Goal: Task Accomplishment & Management: Manage account settings

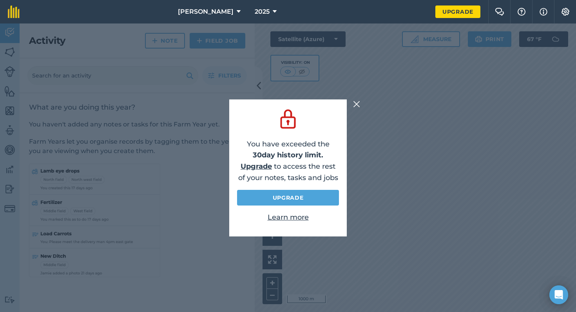
click at [105, 162] on div "You have exceeded the 30 day history limit. Upgrade to access the rest of your …" at bounding box center [288, 168] width 576 height 289
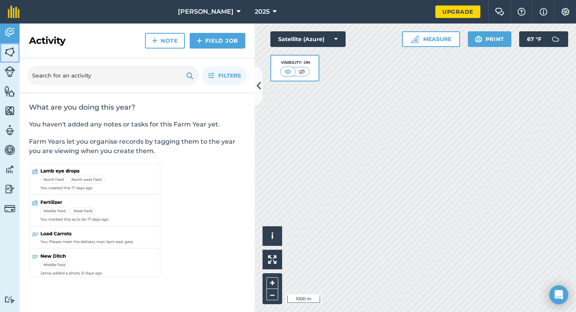
click at [9, 49] on img at bounding box center [9, 52] width 11 height 12
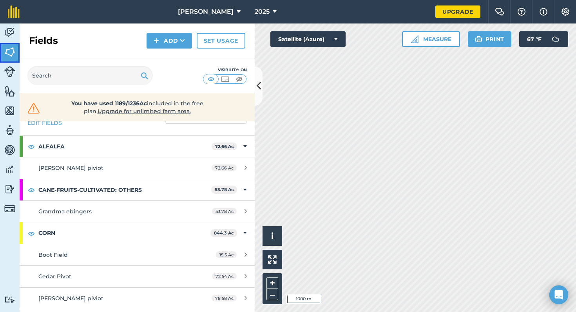
scroll to position [35, 0]
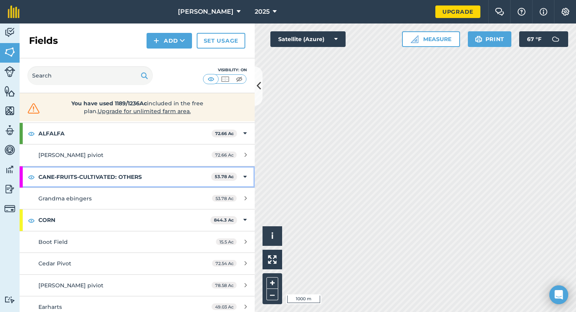
click at [152, 179] on strong "CANE-FRUITS-CULTIVATED: OTHERS" at bounding box center [124, 177] width 173 height 21
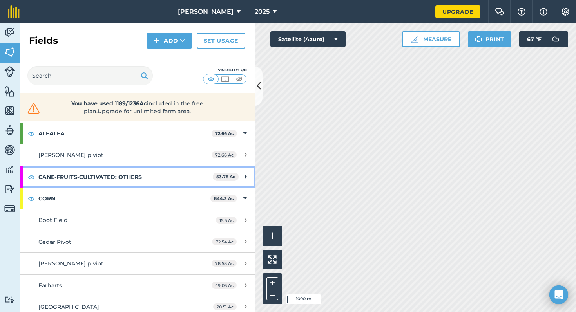
click at [206, 180] on strong "CANE-FRUITS-CULTIVATED: OTHERS" at bounding box center [125, 177] width 174 height 21
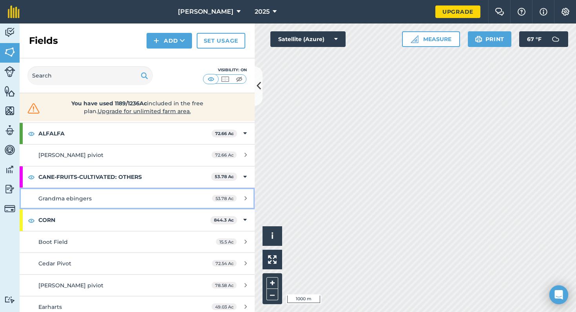
click at [129, 197] on div "Grandma ebingers" at bounding box center [111, 198] width 147 height 9
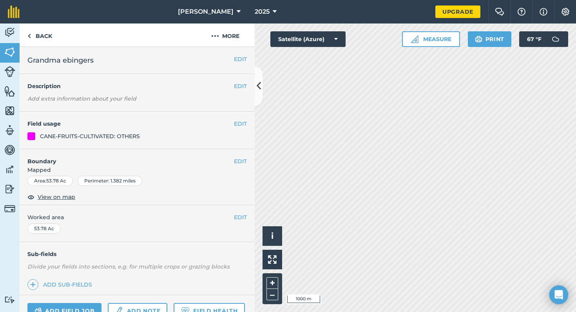
click at [78, 135] on div "CANE-FRUITS-CULTIVATED: OTHERS" at bounding box center [90, 136] width 100 height 9
click at [243, 124] on button "EDIT" at bounding box center [240, 124] width 13 height 9
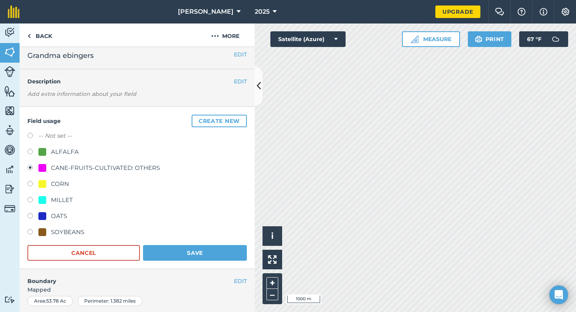
scroll to position [7, 0]
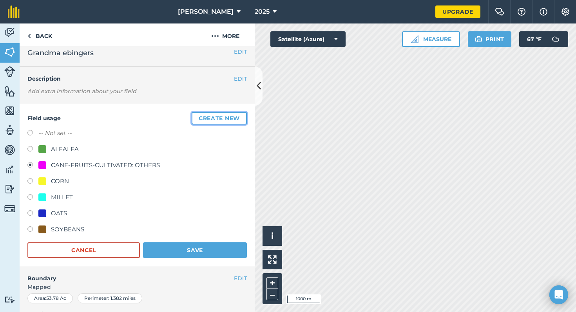
click at [222, 120] on button "Create new" at bounding box center [219, 118] width 55 height 13
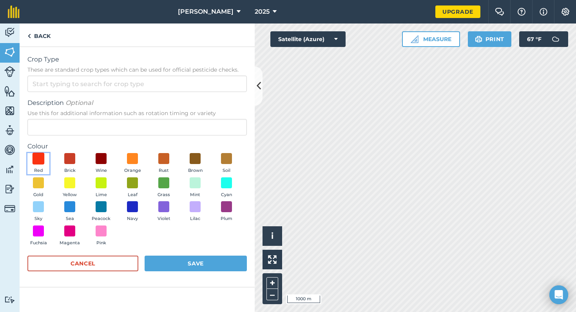
click at [40, 159] on span at bounding box center [39, 159] width 12 height 12
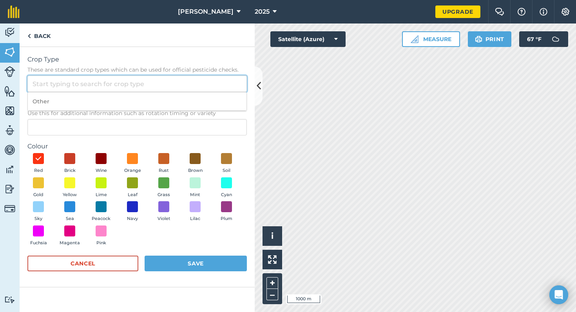
click at [111, 86] on input "Crop Type These are standard crop types which can be used for official pesticid…" at bounding box center [137, 84] width 220 height 16
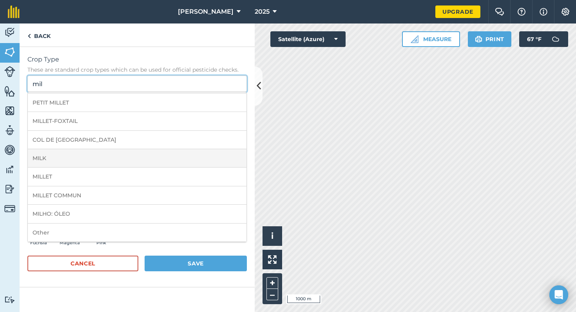
scroll to position [0, 0]
click at [57, 158] on li "MILHO" at bounding box center [137, 157] width 219 height 18
type input "MILHO"
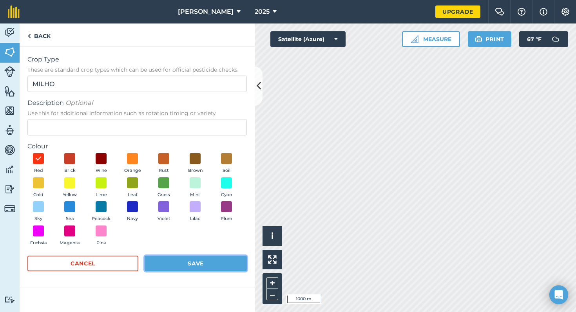
click at [191, 262] on button "Save" at bounding box center [196, 264] width 102 height 16
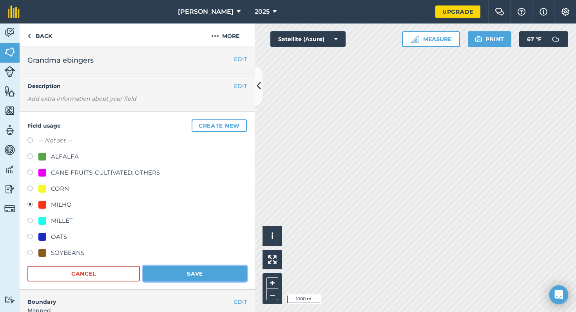
click at [195, 271] on button "Save" at bounding box center [195, 274] width 104 height 16
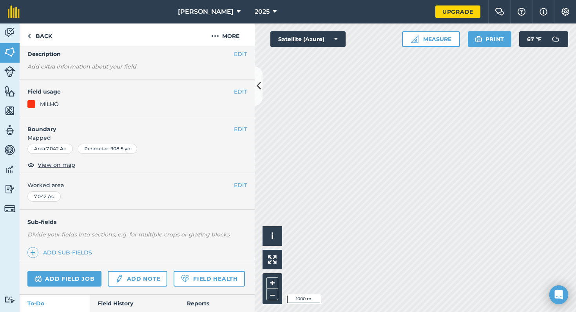
scroll to position [56, 0]
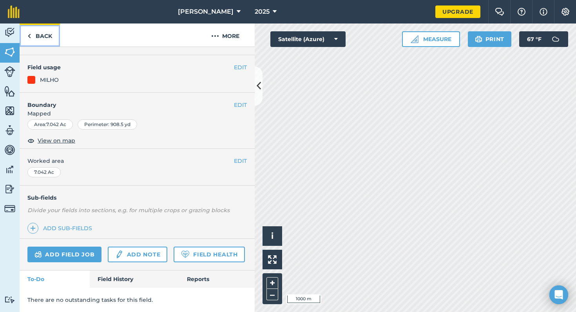
click at [32, 36] on link "Back" at bounding box center [40, 35] width 40 height 23
click at [27, 36] on img at bounding box center [29, 35] width 4 height 9
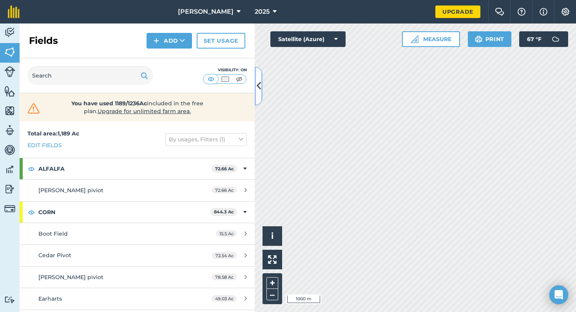
click at [258, 87] on icon at bounding box center [259, 86] width 4 height 14
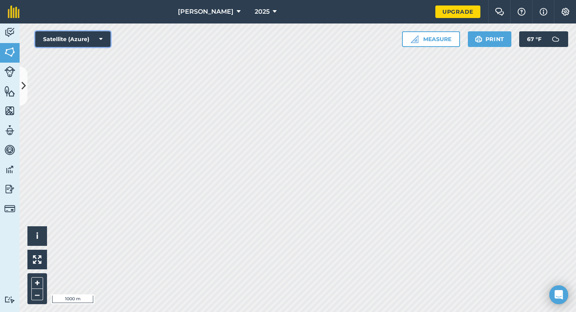
click at [102, 36] on icon at bounding box center [101, 39] width 4 height 8
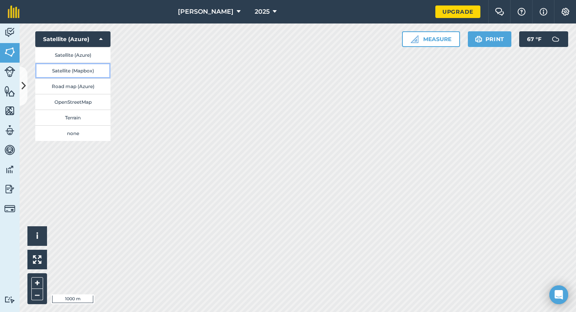
click at [96, 70] on button "Satellite (Mapbox)" at bounding box center [72, 71] width 75 height 16
